Goal: Task Accomplishment & Management: Use online tool/utility

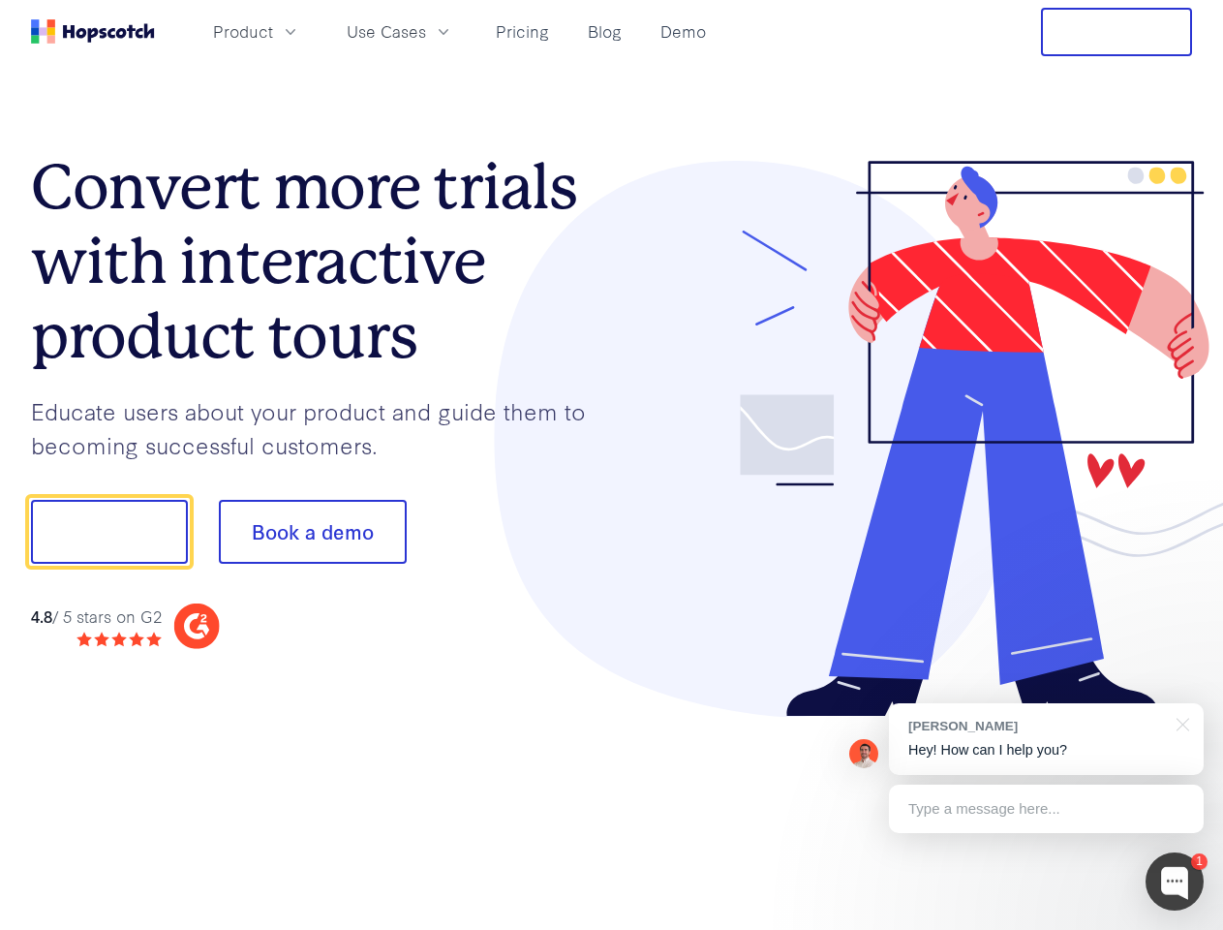
click at [612, 465] on div at bounding box center [902, 439] width 581 height 557
click at [273, 31] on span "Product" at bounding box center [243, 31] width 60 height 24
click at [426, 31] on span "Use Cases" at bounding box center [386, 31] width 79 height 24
click at [1117, 32] on button "Free Trial" at bounding box center [1116, 32] width 151 height 48
click at [108, 532] on button "Show me!" at bounding box center [109, 532] width 157 height 64
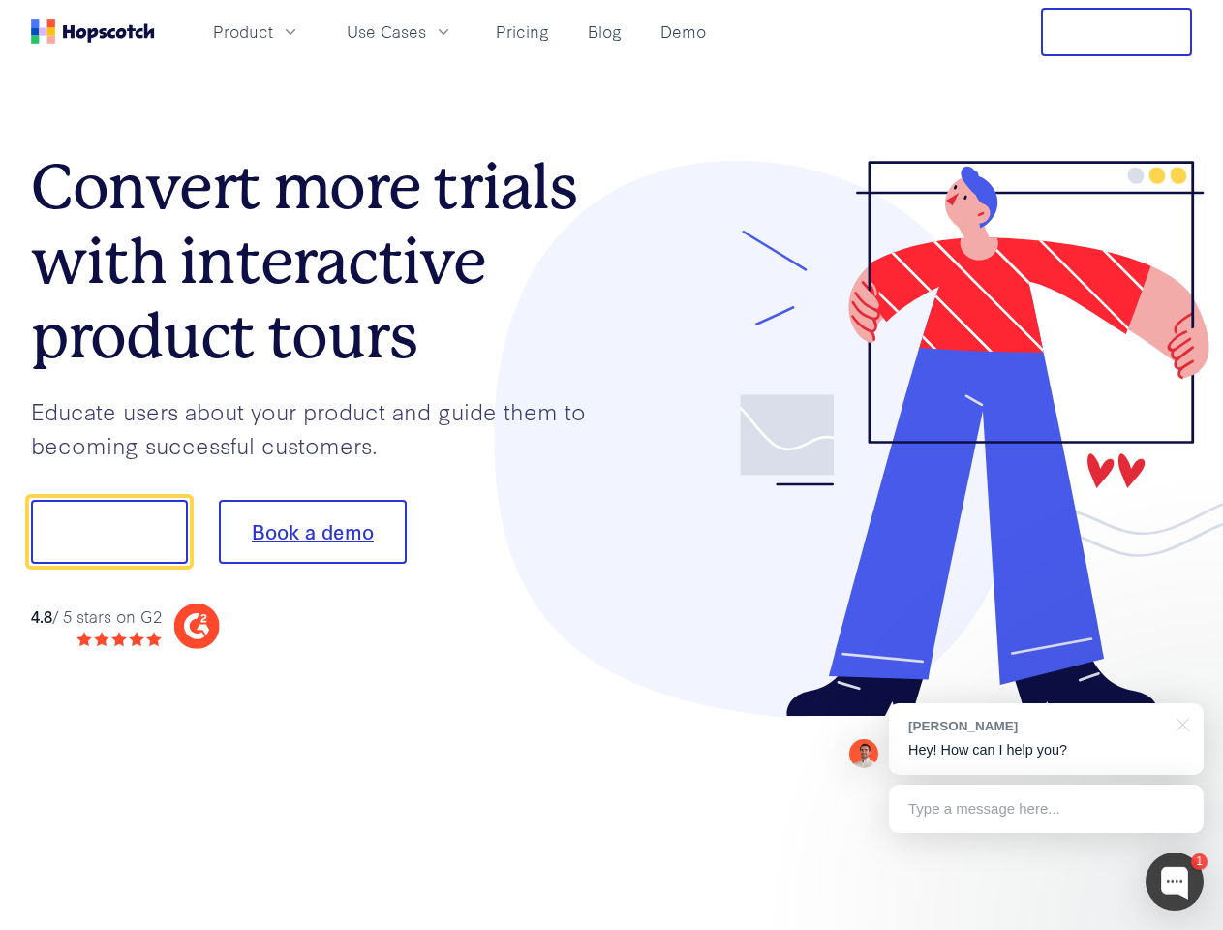
click at [312, 532] on button "Book a demo" at bounding box center [313, 532] width 188 height 64
click at [1175, 881] on div at bounding box center [1175, 881] width 58 height 58
click at [1046, 739] on div "[PERSON_NAME] Hey! How can I help you?" at bounding box center [1046, 739] width 315 height 72
click at [1180, 723] on div at bounding box center [1022, 529] width 363 height 646
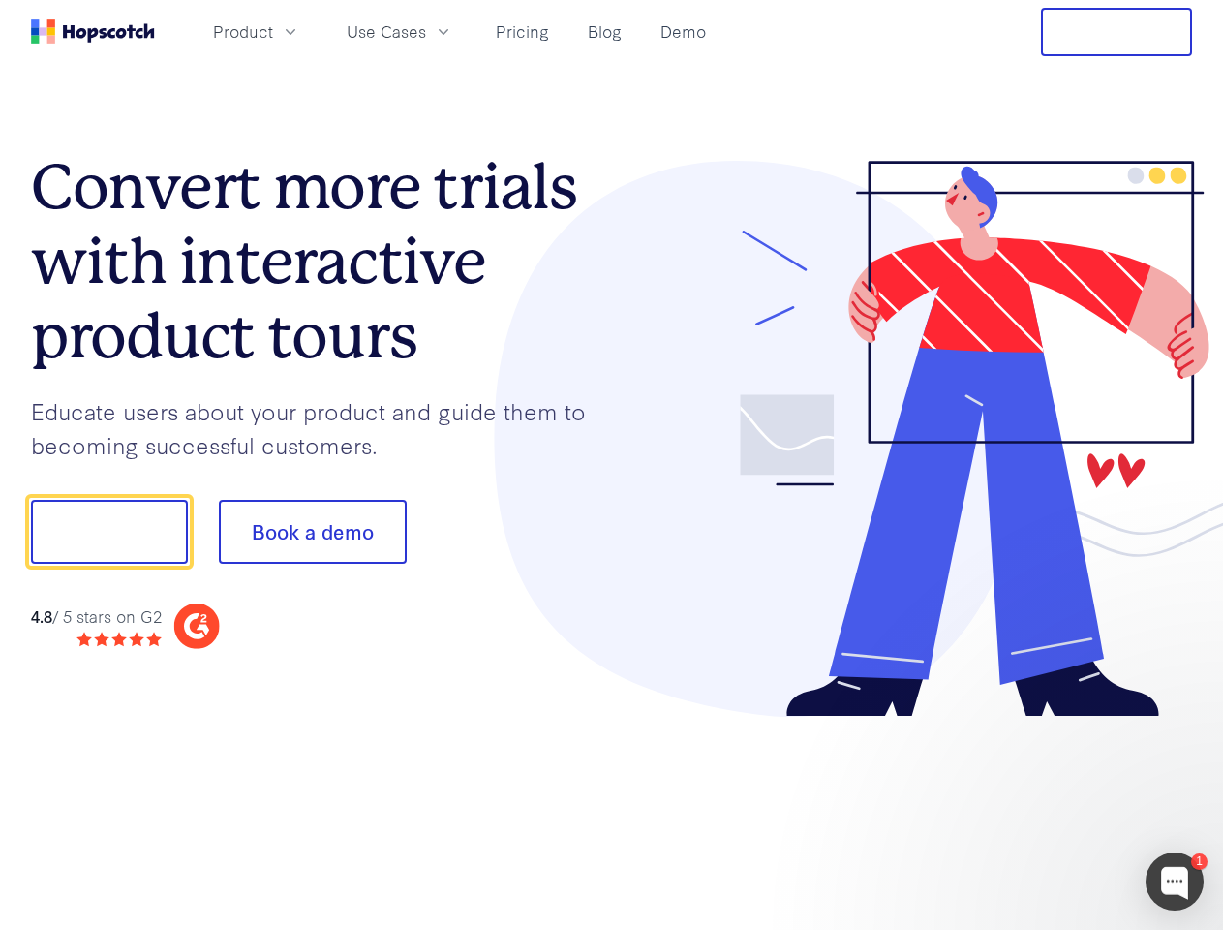
click at [1046, 809] on div at bounding box center [1022, 529] width 363 height 646
